Goal: Use online tool/utility: Utilize a website feature to perform a specific function

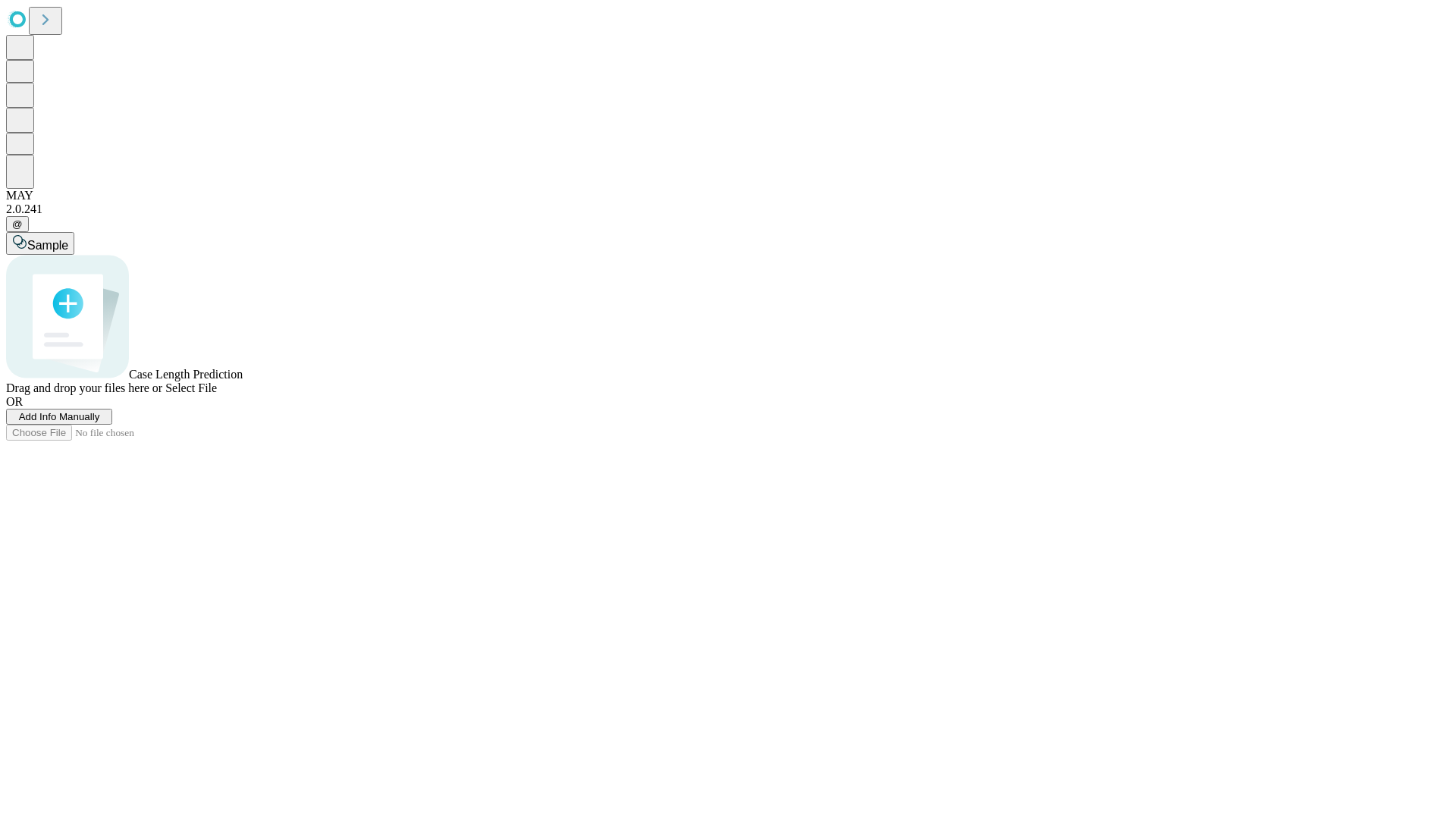
click at [100, 423] on span "Add Info Manually" at bounding box center [59, 416] width 81 height 11
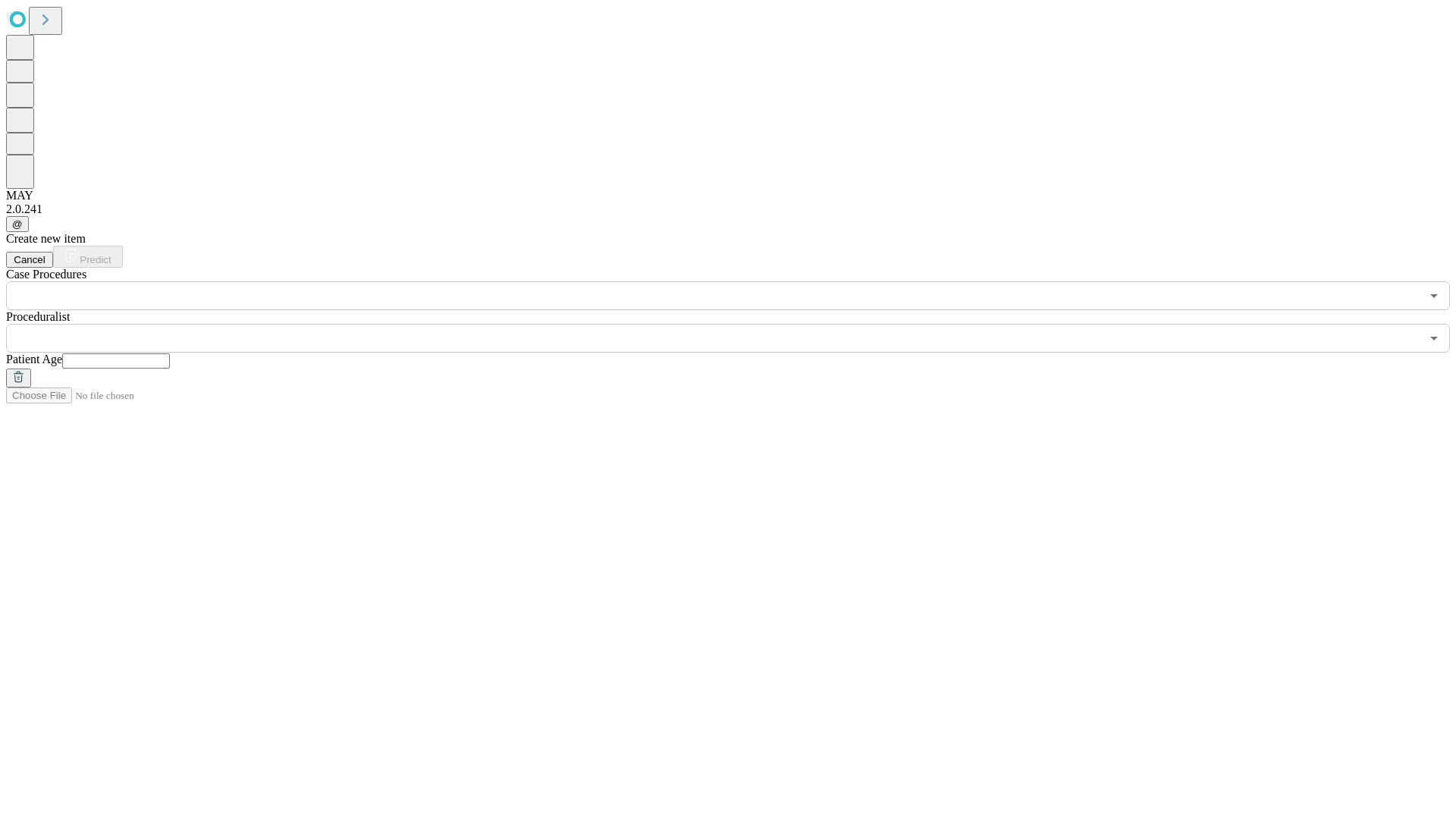
click at [169, 354] on input "text" at bounding box center [115, 361] width 107 height 15
type input "**"
click at [739, 324] on input "text" at bounding box center [713, 338] width 1414 height 29
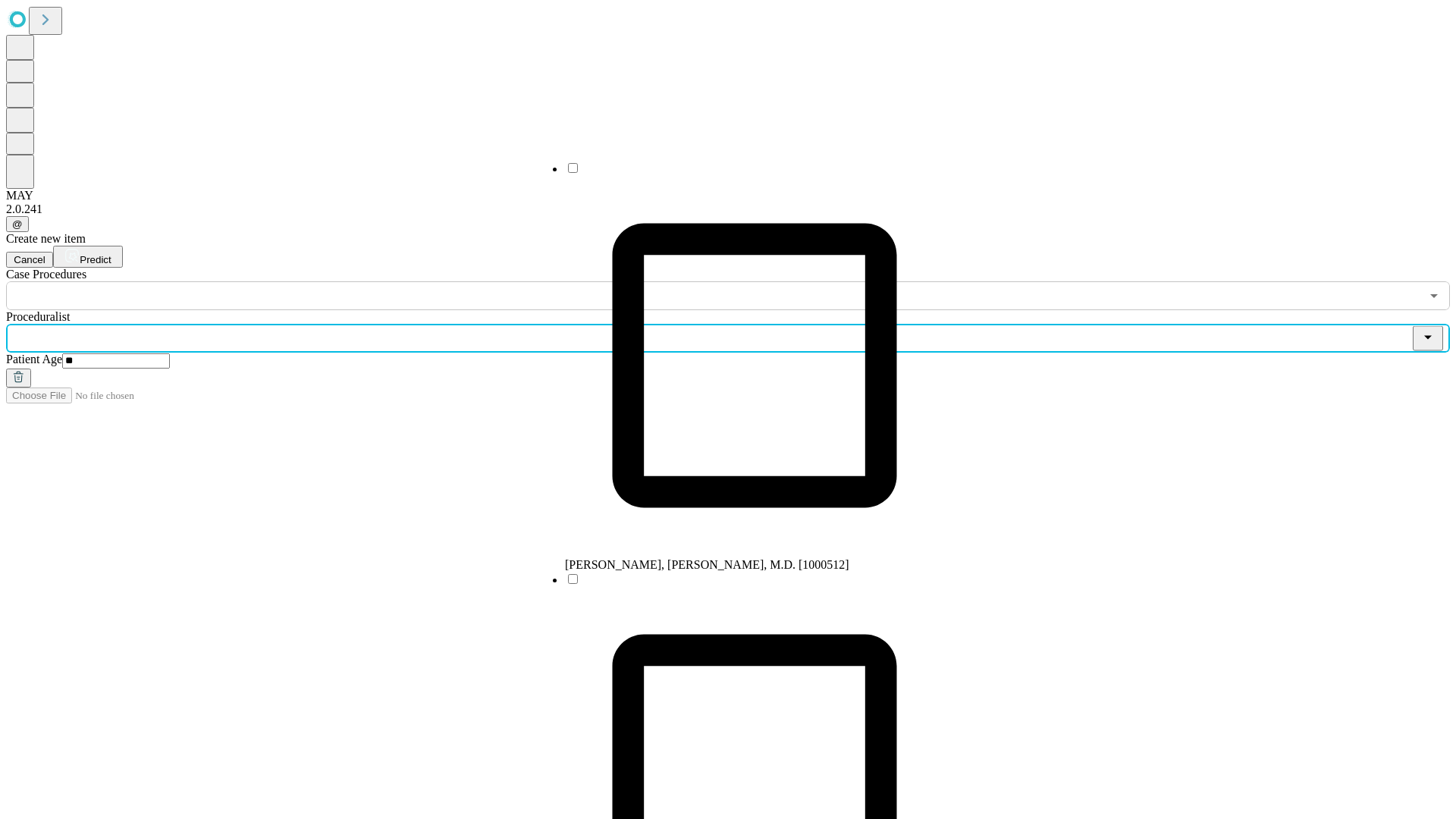
click at [739, 174] on li "[PERSON_NAME], [PERSON_NAME], M.D. [1000512]" at bounding box center [755, 366] width 379 height 411
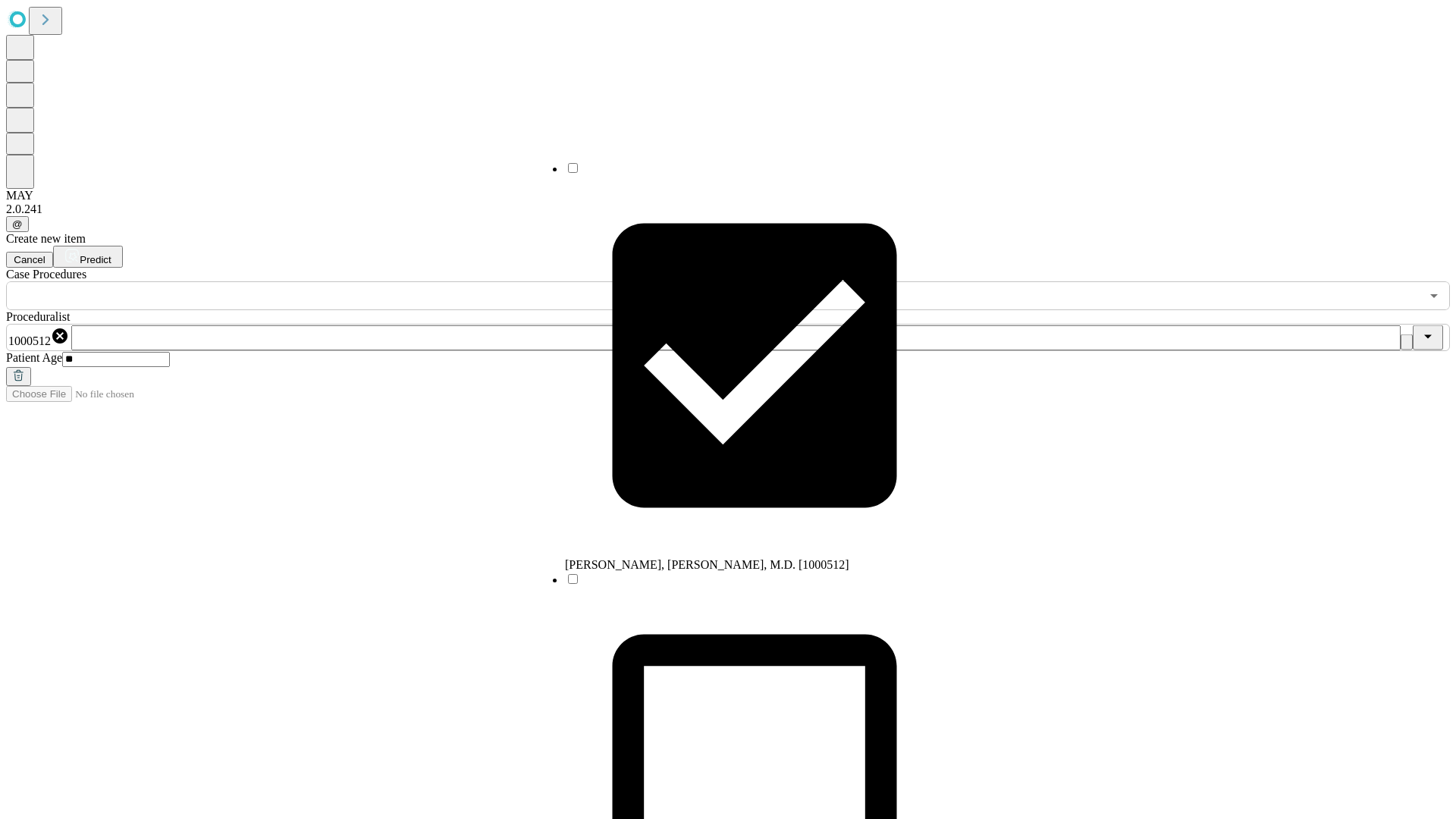
click at [319, 281] on input "text" at bounding box center [713, 295] width 1414 height 29
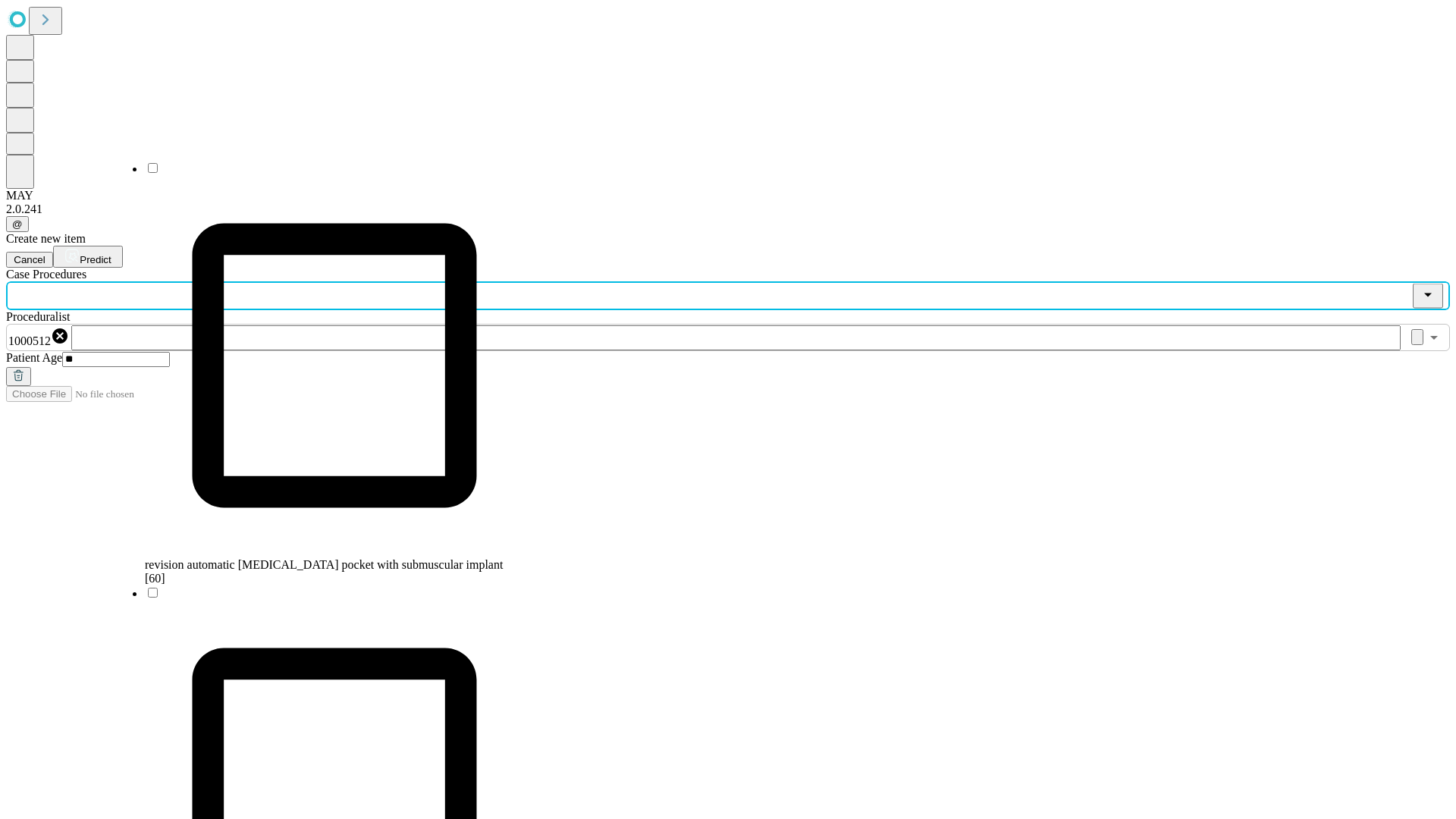
click at [320, 558] on span "revision automatic [MEDICAL_DATA] pocket with submuscular implant [60]" at bounding box center [324, 571] width 358 height 26
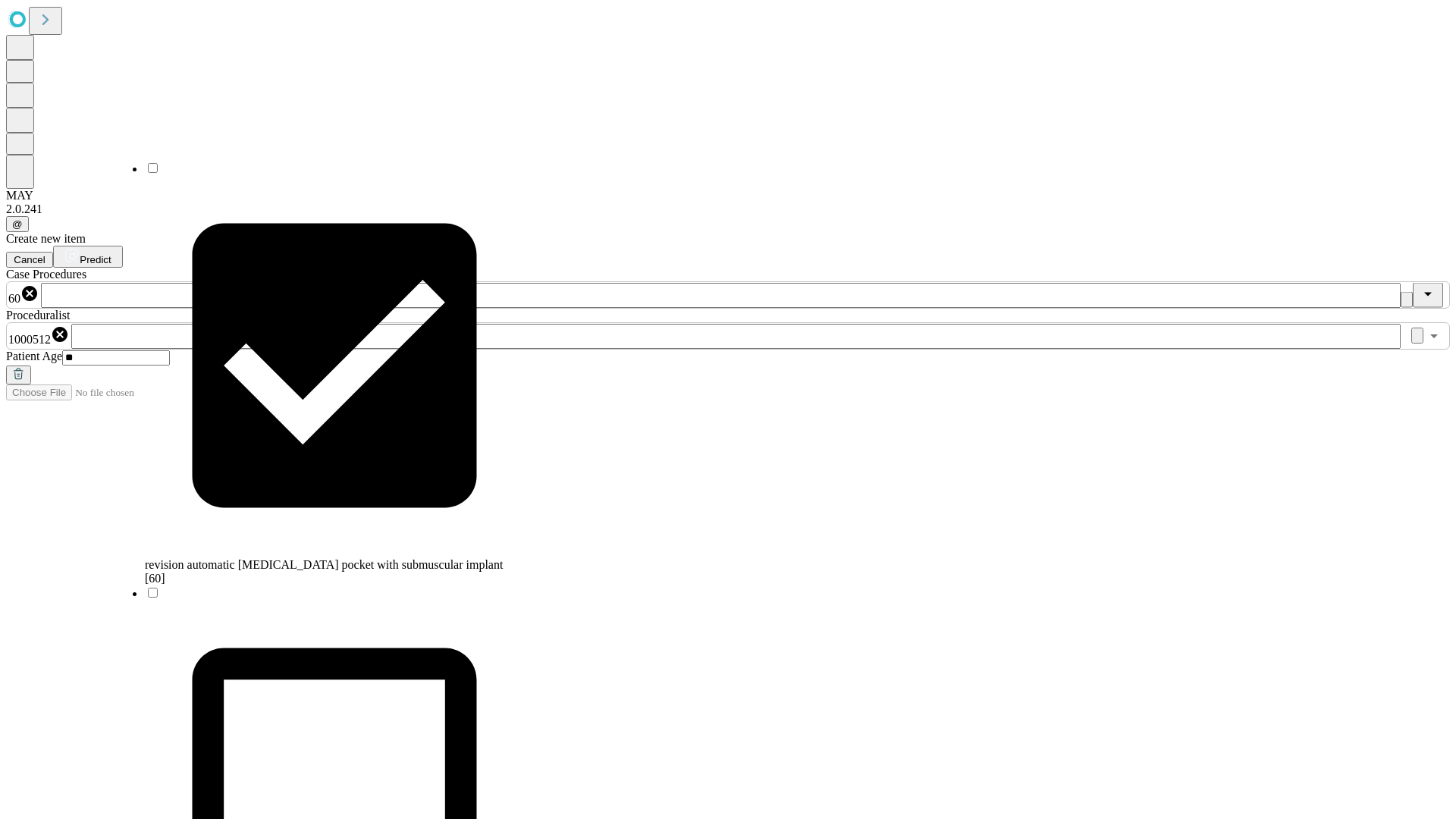
click at [111, 254] on span "Predict" at bounding box center [95, 259] width 31 height 11
